Goal: Book appointment/travel/reservation

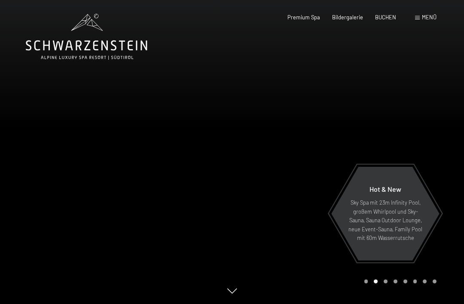
click at [428, 19] on span "Menü" at bounding box center [429, 17] width 15 height 7
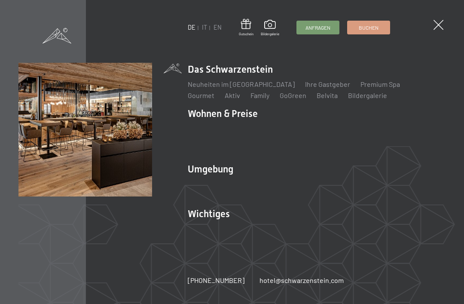
click at [206, 25] on link "IT" at bounding box center [204, 27] width 5 height 7
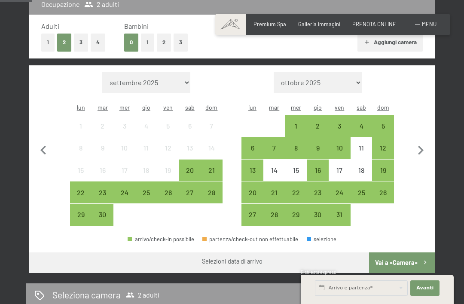
scroll to position [207, 0]
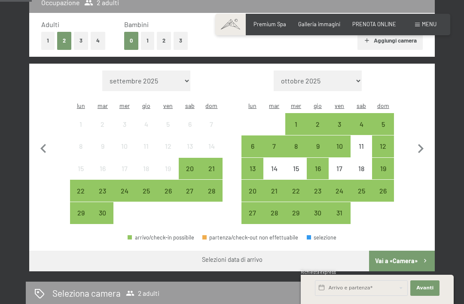
click at [247, 143] on div "6" at bounding box center [252, 153] width 20 height 20
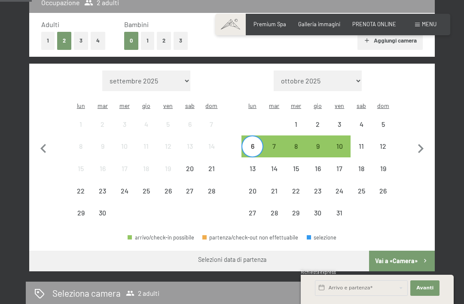
click at [248, 165] on div "13" at bounding box center [252, 175] width 20 height 20
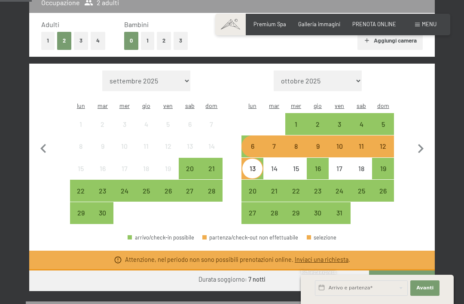
click at [78, 209] on div "29" at bounding box center [81, 219] width 20 height 20
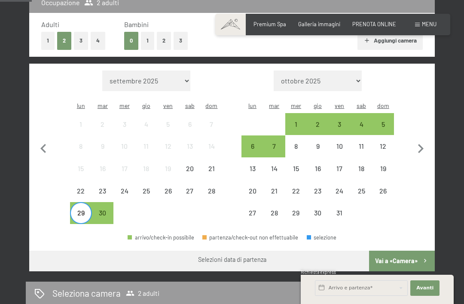
click at [252, 143] on div "6" at bounding box center [252, 153] width 20 height 20
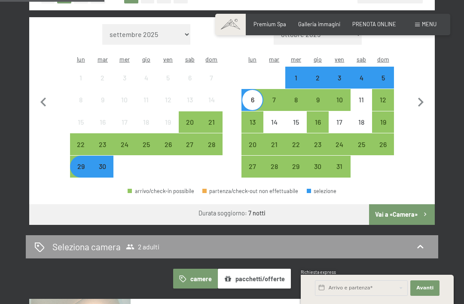
scroll to position [254, 0]
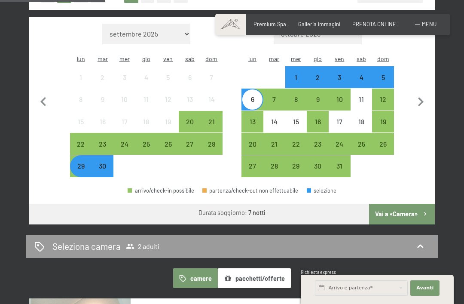
click at [424, 210] on icon "button" at bounding box center [425, 213] width 7 height 7
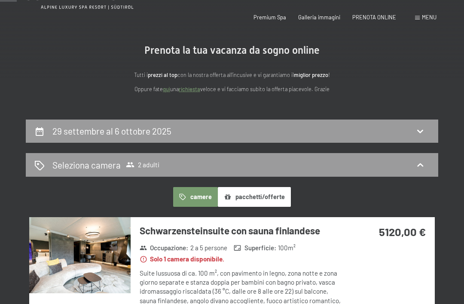
scroll to position [0, 0]
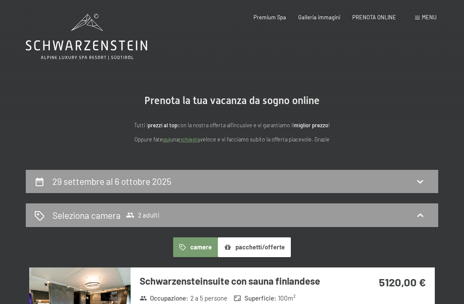
click at [425, 181] on icon at bounding box center [420, 181] width 10 height 10
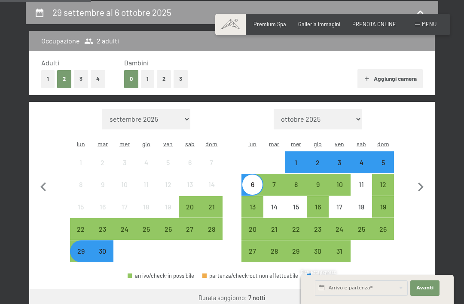
click at [384, 203] on div "19" at bounding box center [383, 213] width 20 height 20
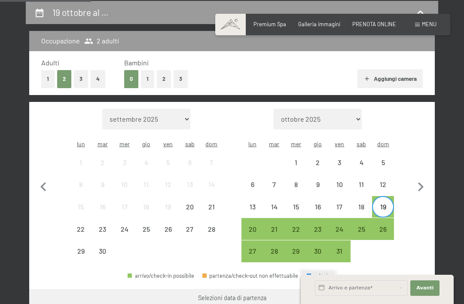
click at [388, 226] on div "26" at bounding box center [383, 236] width 20 height 20
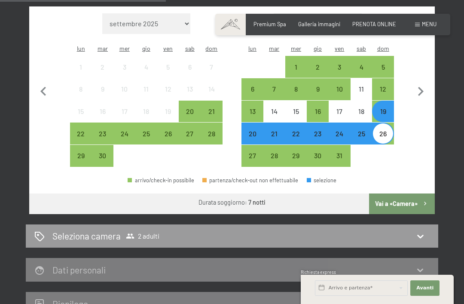
scroll to position [264, 0]
click at [425, 200] on icon "button" at bounding box center [425, 203] width 7 height 7
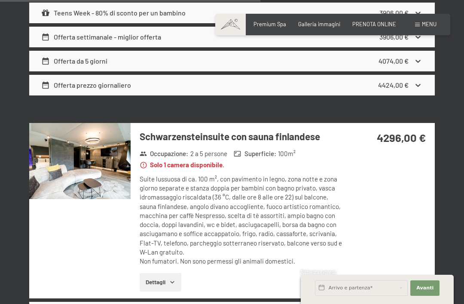
scroll to position [1211, 0]
